Goal: Task Accomplishment & Management: Manage account settings

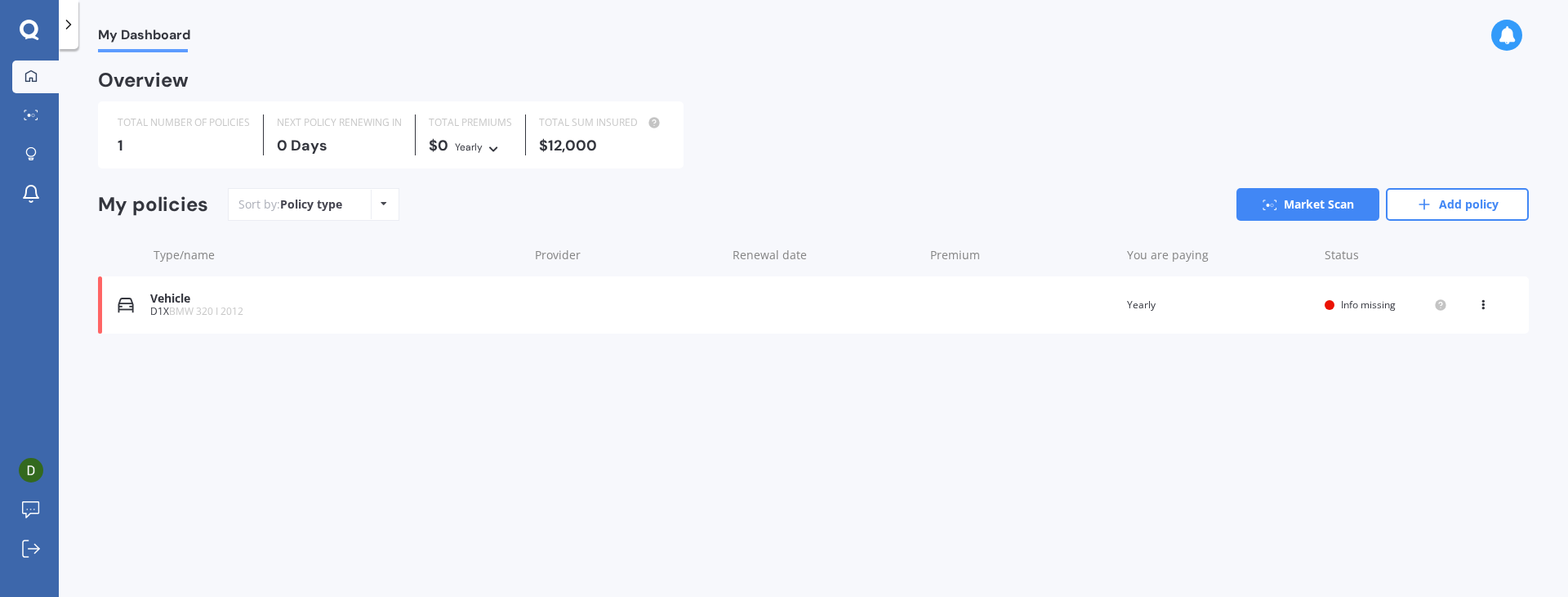
click at [385, 198] on icon at bounding box center [384, 203] width 7 height 10
click at [476, 190] on div "Sort by: Policy type Policy type Alphabetical Date added Renewing next Market S…" at bounding box center [878, 204] width 1301 height 33
